Goal: Task Accomplishment & Management: Manage account settings

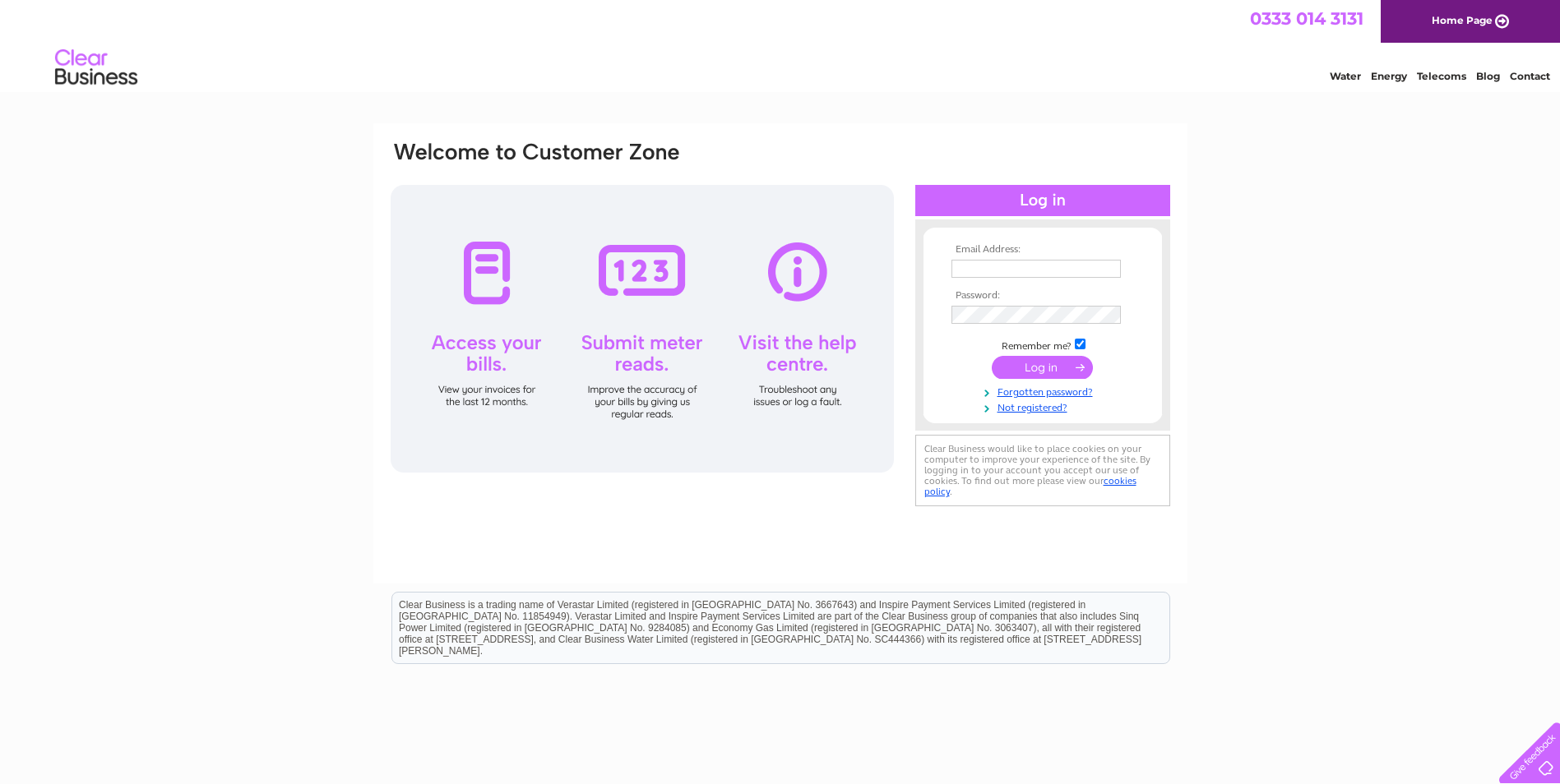
click at [967, 264] on input "text" at bounding box center [1036, 269] width 169 height 18
click at [994, 270] on input "text" at bounding box center [1036, 269] width 169 height 18
type input "rshah@hawesandcurtis.com"
click at [992, 358] on input "submit" at bounding box center [1043, 369] width 101 height 23
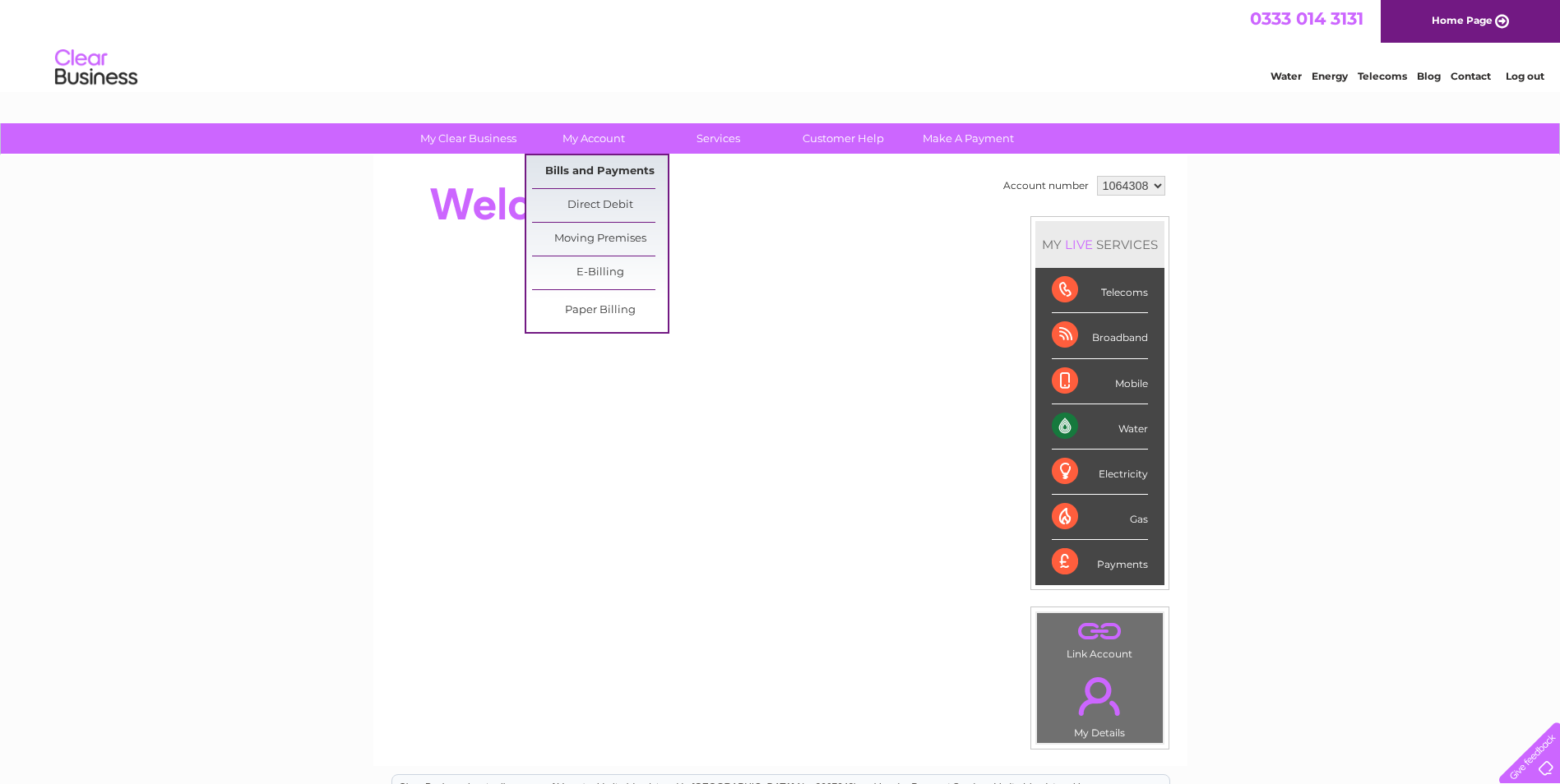
click at [596, 161] on link "Bills and Payments" at bounding box center [599, 172] width 135 height 33
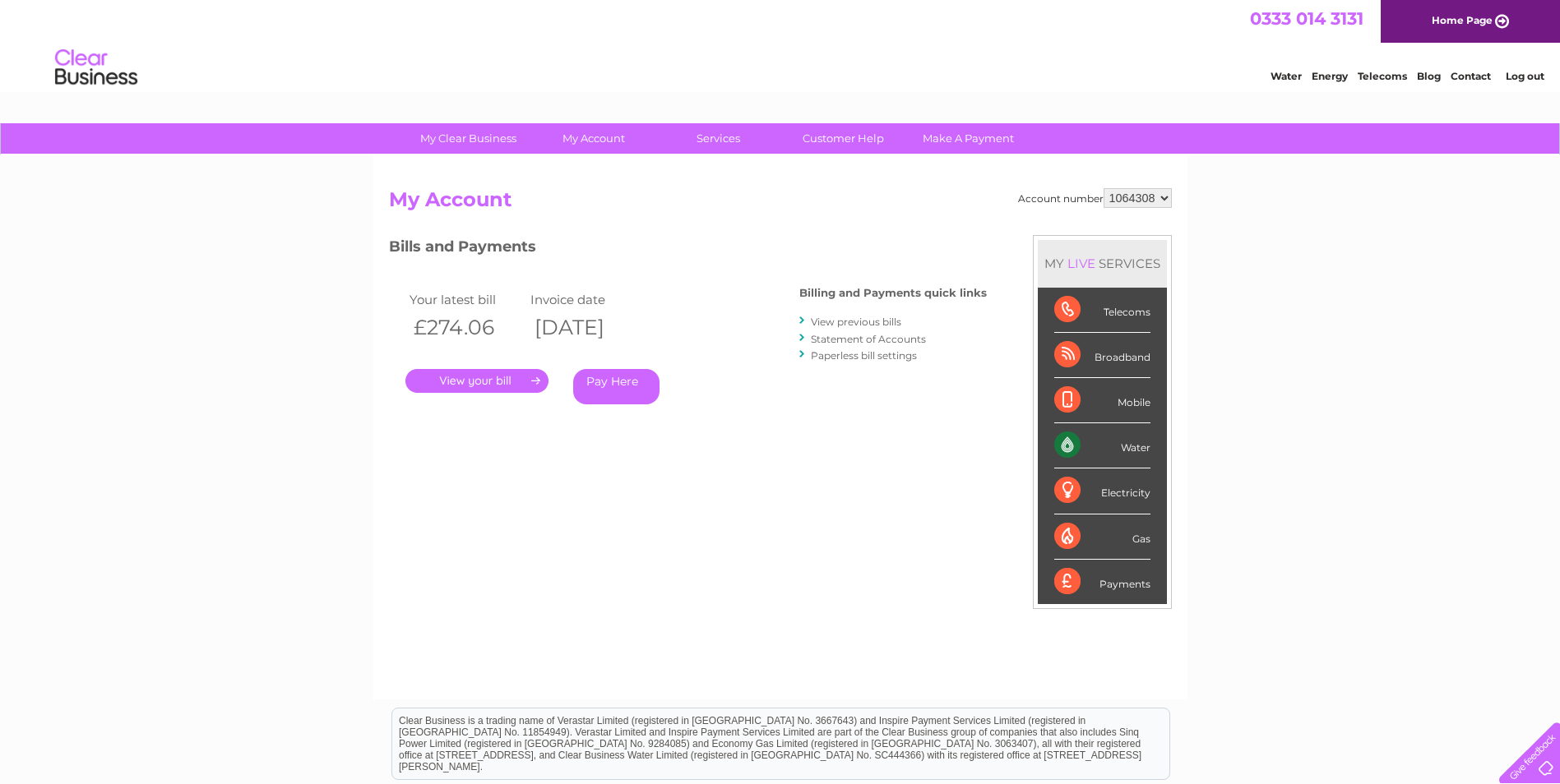
click at [486, 380] on link "." at bounding box center [477, 380] width 143 height 24
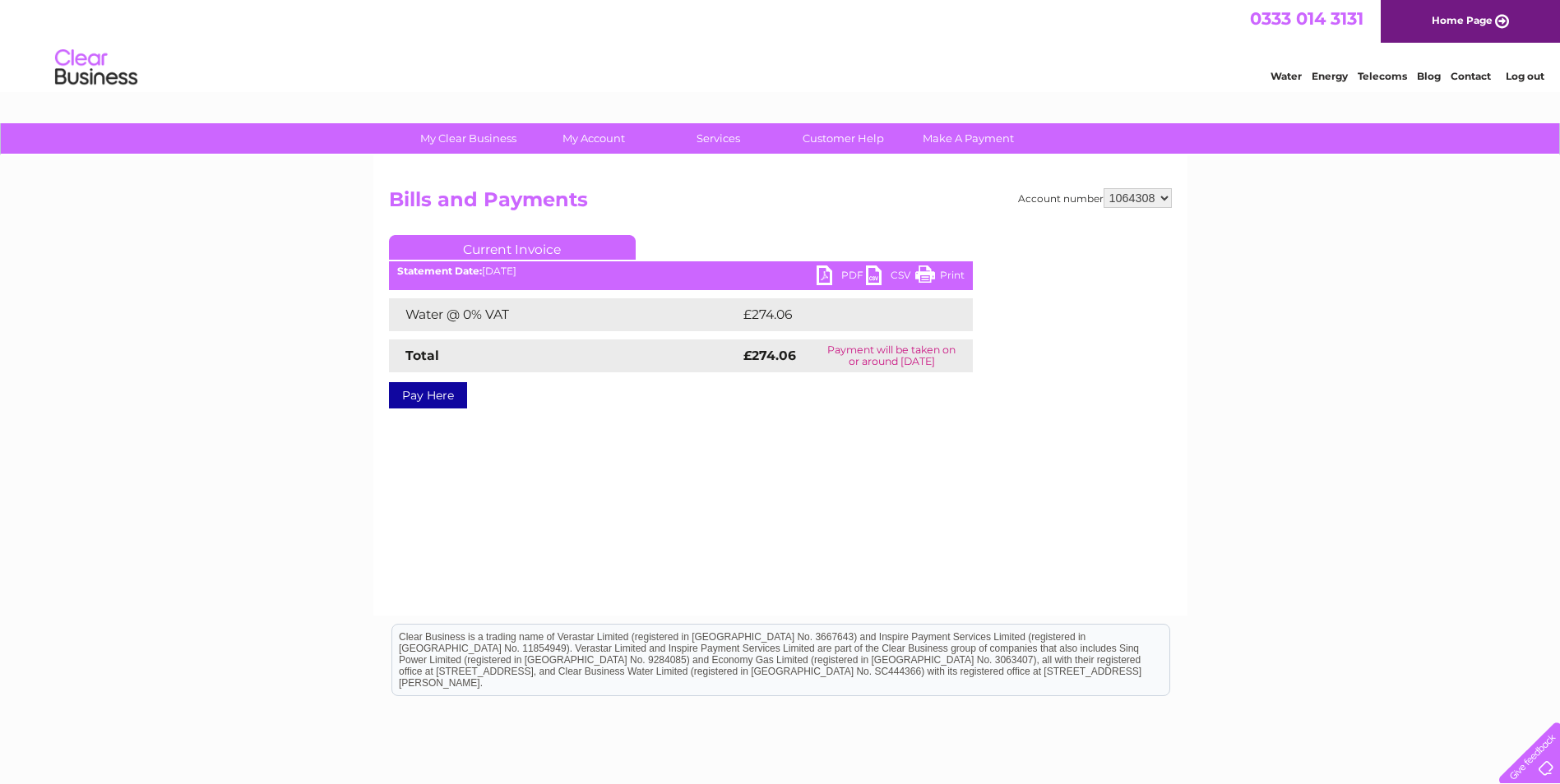
click at [948, 279] on link "Print" at bounding box center [940, 276] width 50 height 24
click at [852, 269] on link "PDF" at bounding box center [841, 276] width 50 height 24
click at [1531, 74] on link "Log out" at bounding box center [1524, 76] width 38 height 12
